Goal: Task Accomplishment & Management: Use online tool/utility

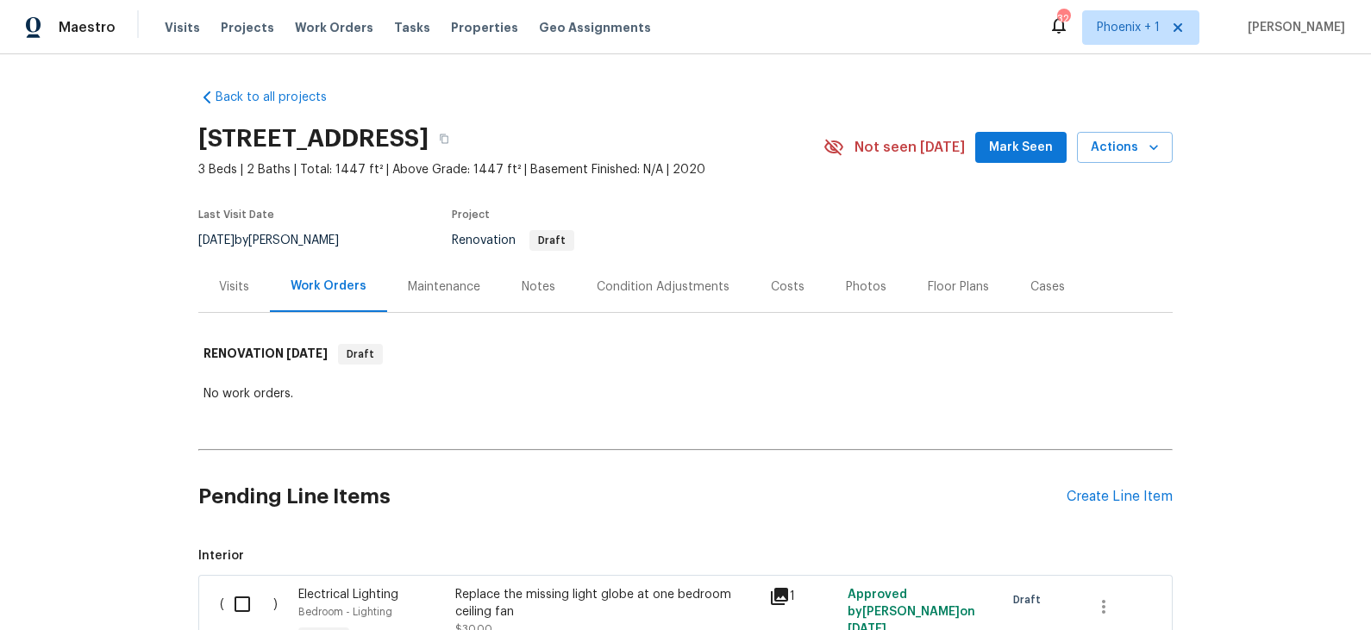
scroll to position [2267, 0]
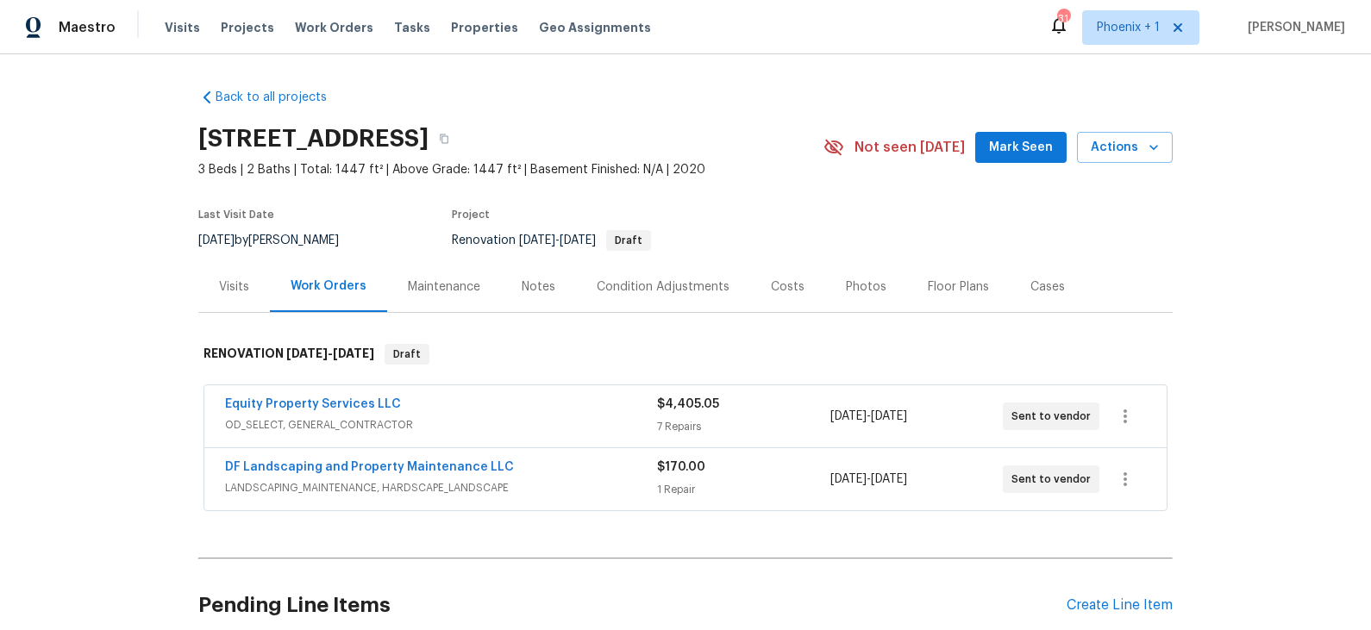
scroll to position [147, 0]
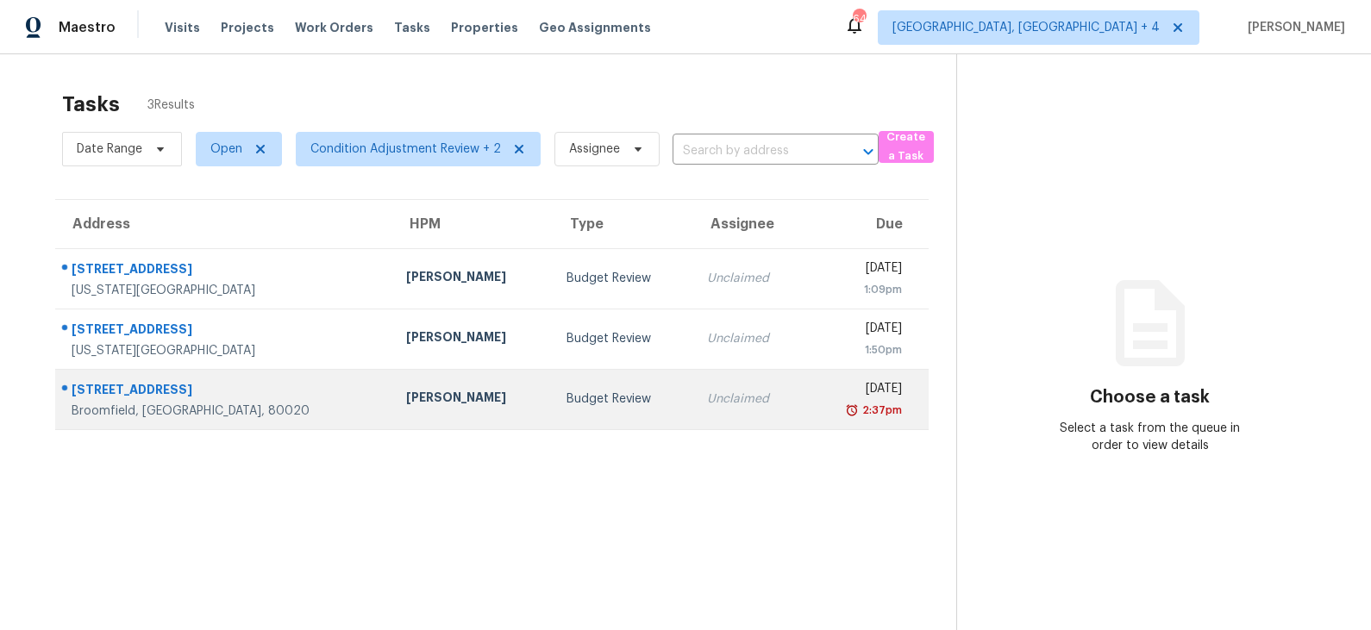
click at [553, 403] on td "Budget Review" at bounding box center [623, 399] width 141 height 60
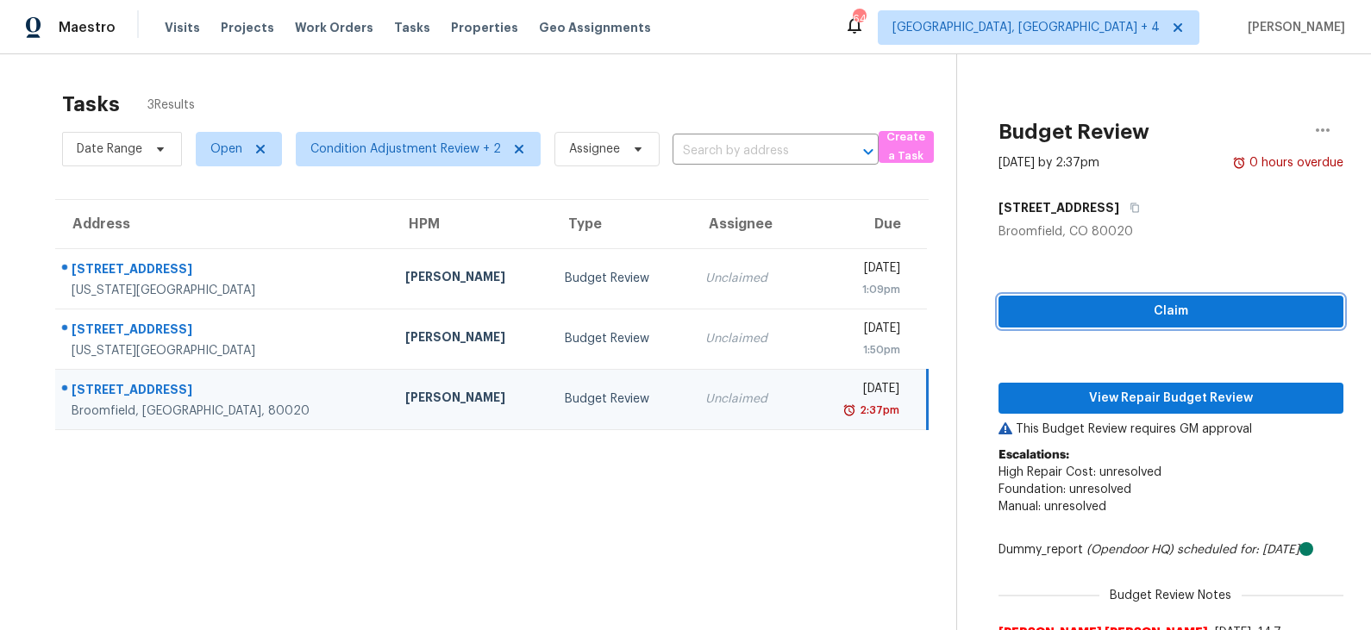
click at [1109, 313] on span "Claim" at bounding box center [1170, 312] width 317 height 22
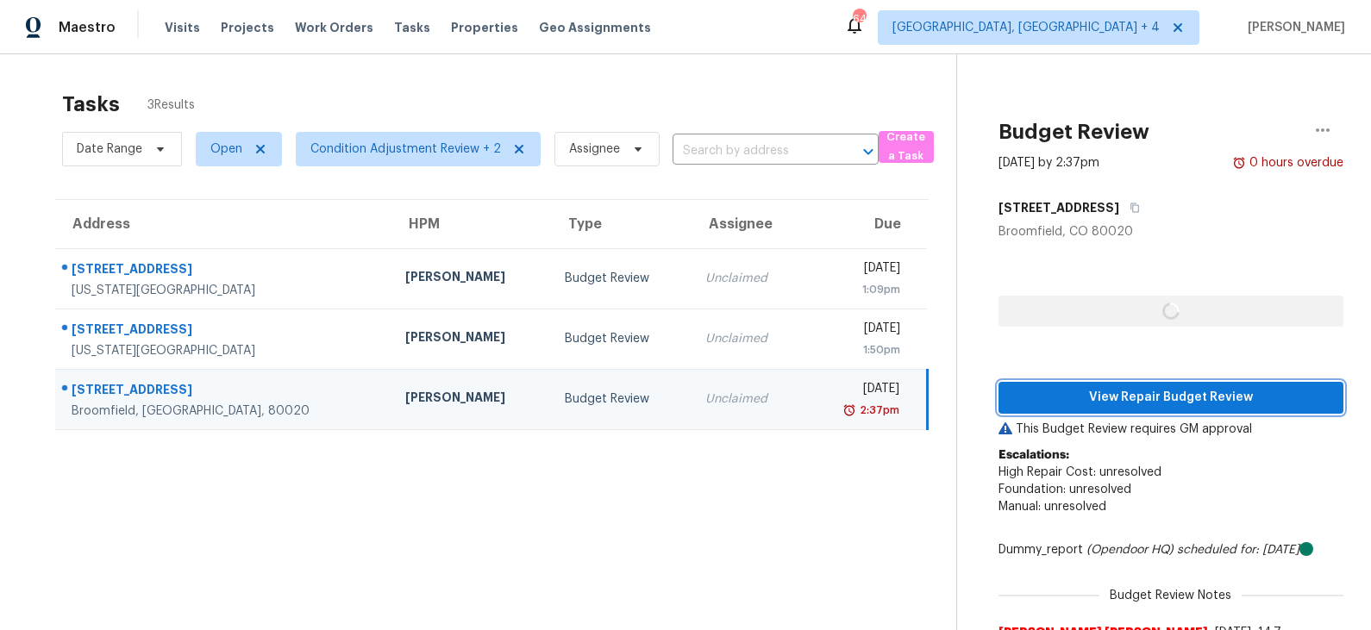
click at [1100, 394] on span "View Repair Budget Review" at bounding box center [1170, 398] width 317 height 22
